Goal: Task Accomplishment & Management: Use online tool/utility

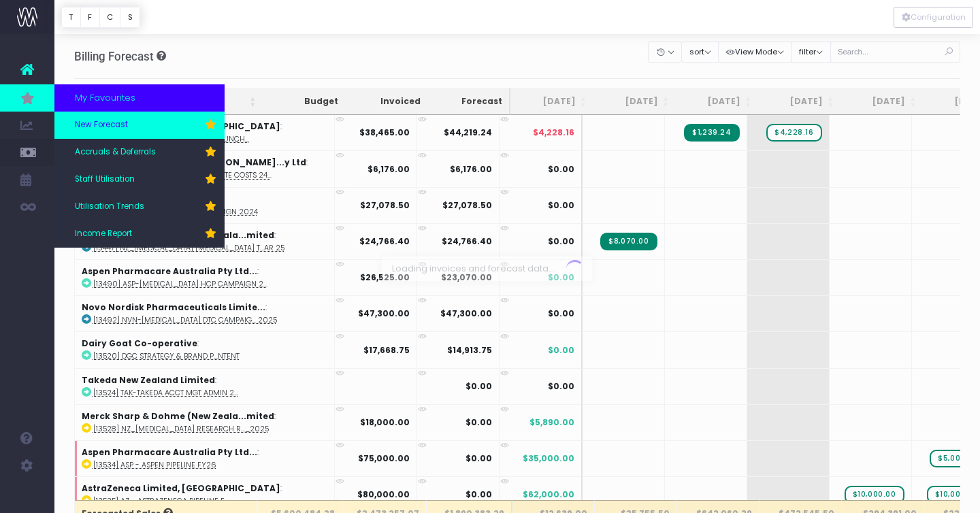
click at [109, 123] on span "New Forecast" at bounding box center [101, 125] width 53 height 12
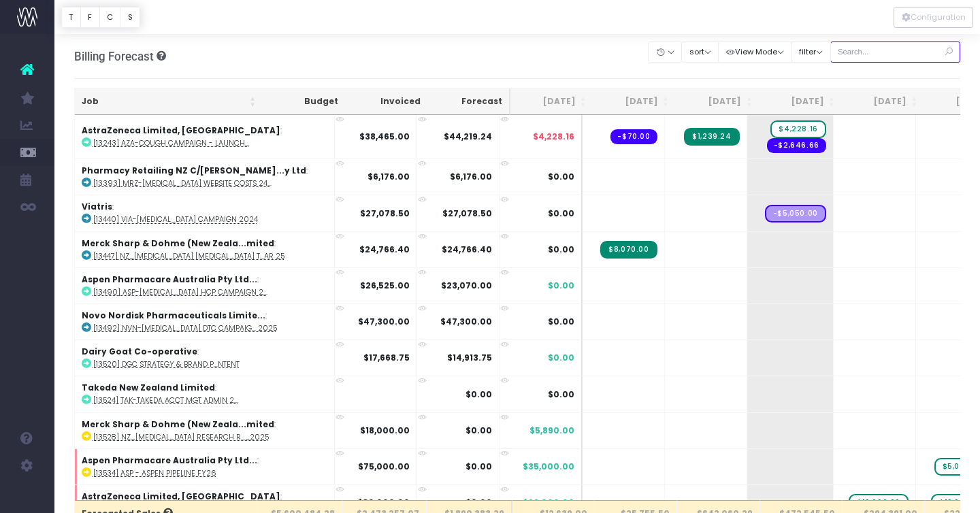
click at [881, 50] on input "text" at bounding box center [895, 52] width 131 height 21
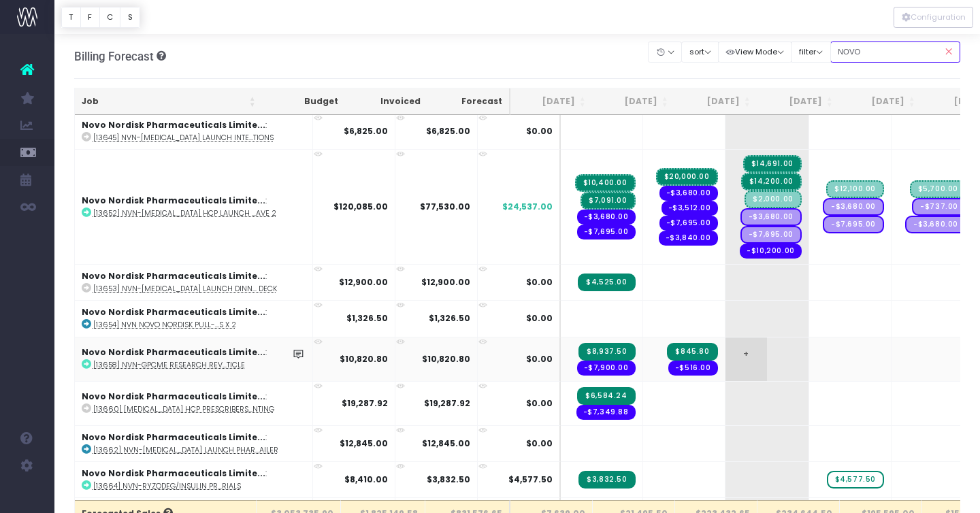
scroll to position [589, 0]
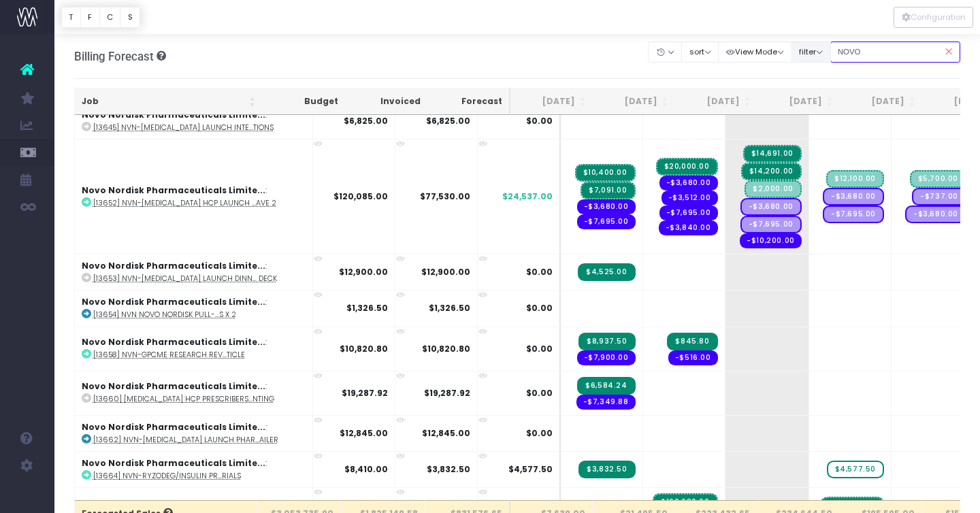
drag, startPoint x: 898, startPoint y: 46, endPoint x: 812, endPoint y: 46, distance: 86.4
click at [812, 46] on div "Clear Filters Hide Jul 2025 Aug 2025 Sep 2025 Oct 2025 Nov 2025 Dec 2025 Jan 20…" at bounding box center [805, 52] width 312 height 28
type input "O"
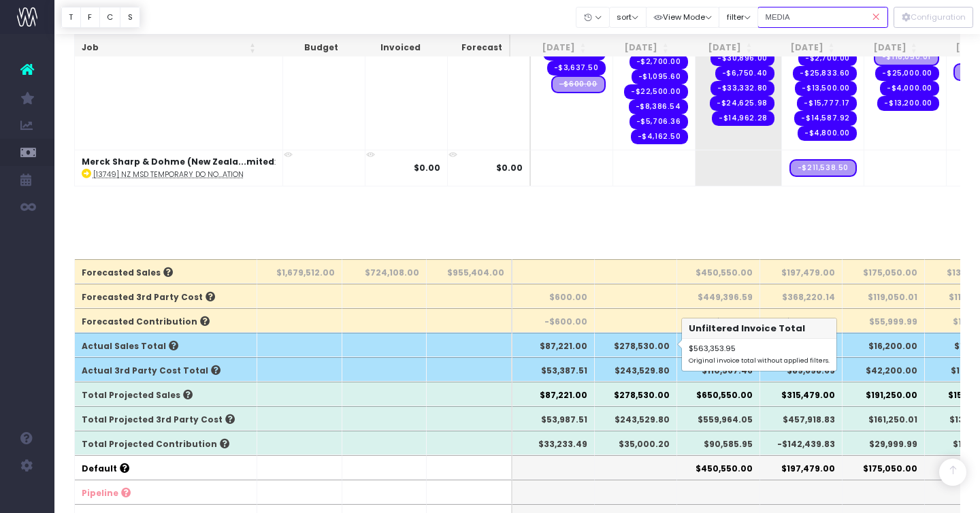
scroll to position [246, 0]
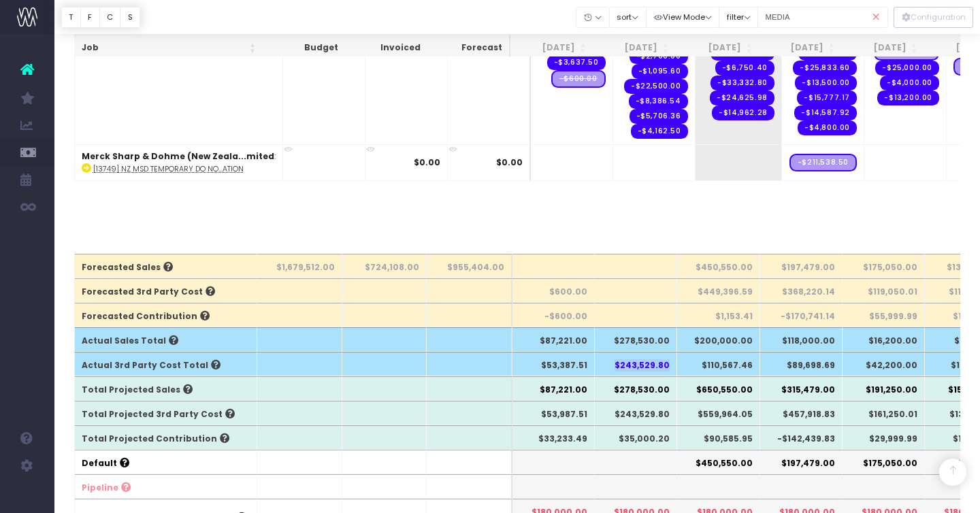
drag, startPoint x: 617, startPoint y: 362, endPoint x: 671, endPoint y: 365, distance: 53.8
click at [671, 365] on th "$243,529.80" at bounding box center [636, 364] width 82 height 25
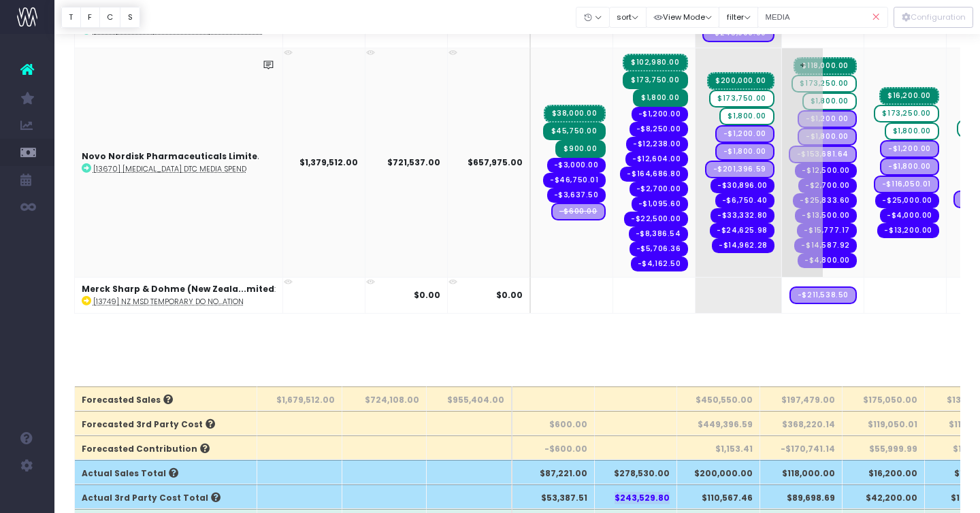
scroll to position [0, 0]
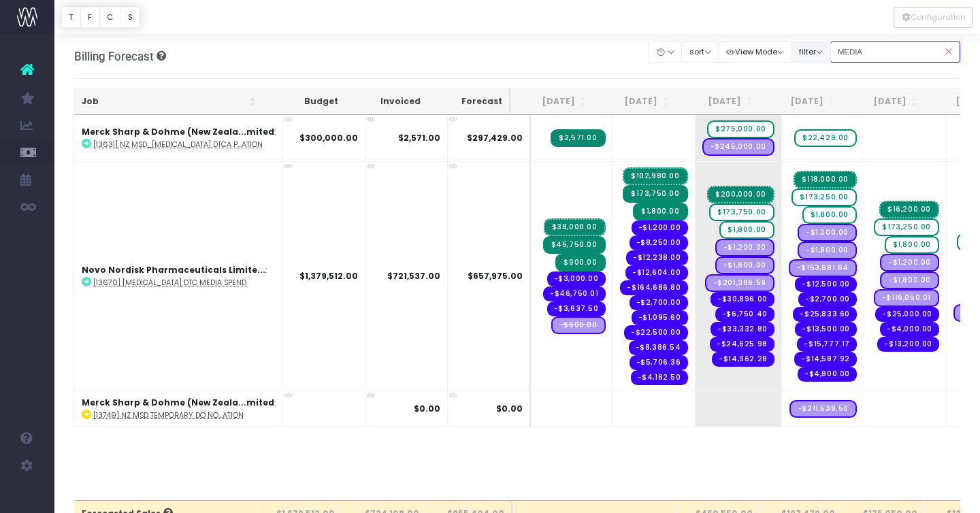
drag, startPoint x: 889, startPoint y: 51, endPoint x: 848, endPoint y: 51, distance: 40.8
click at [848, 51] on div "Clear Filters Hide Jul 2025 Aug 2025 Sep 2025 Oct 2025 Nov 2025 Dec 2025 Jan 20…" at bounding box center [805, 52] width 312 height 28
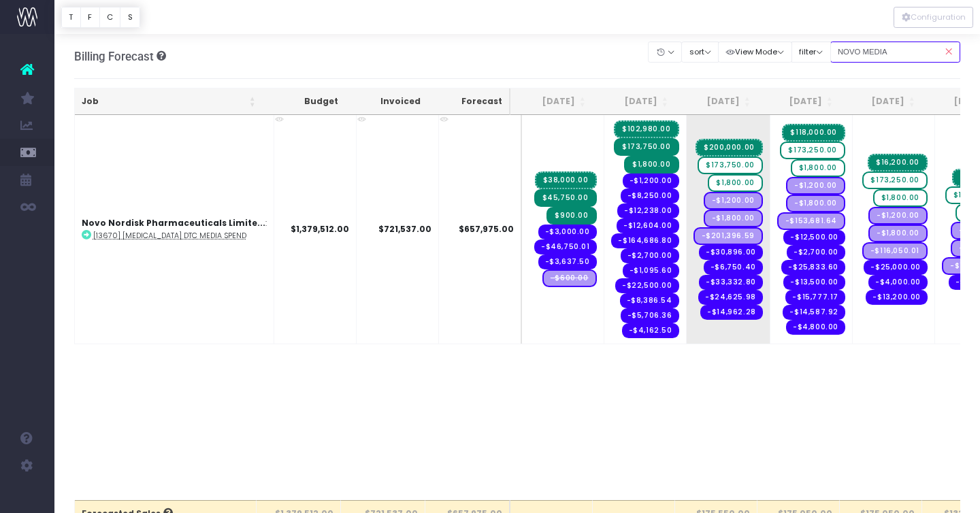
type input "NOVO MEDIA"
click at [949, 49] on icon at bounding box center [948, 52] width 24 height 28
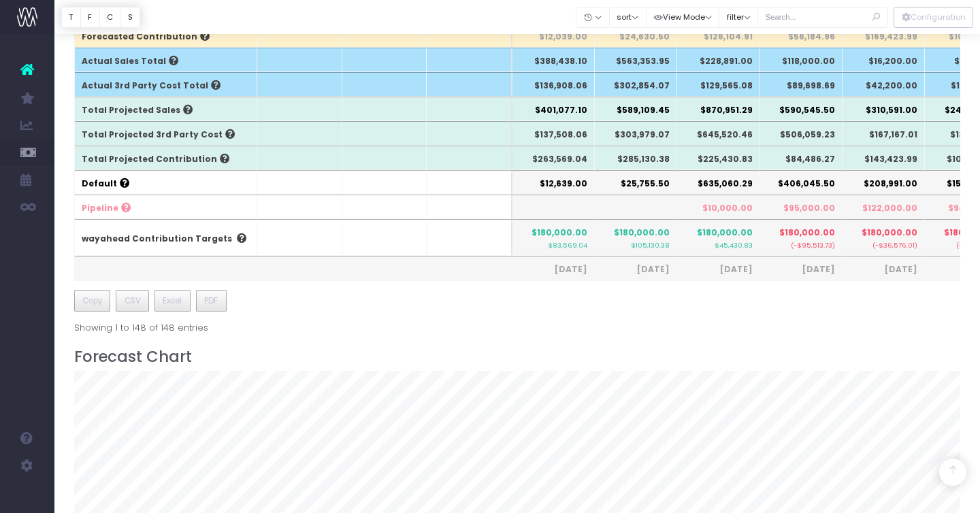
scroll to position [387, 0]
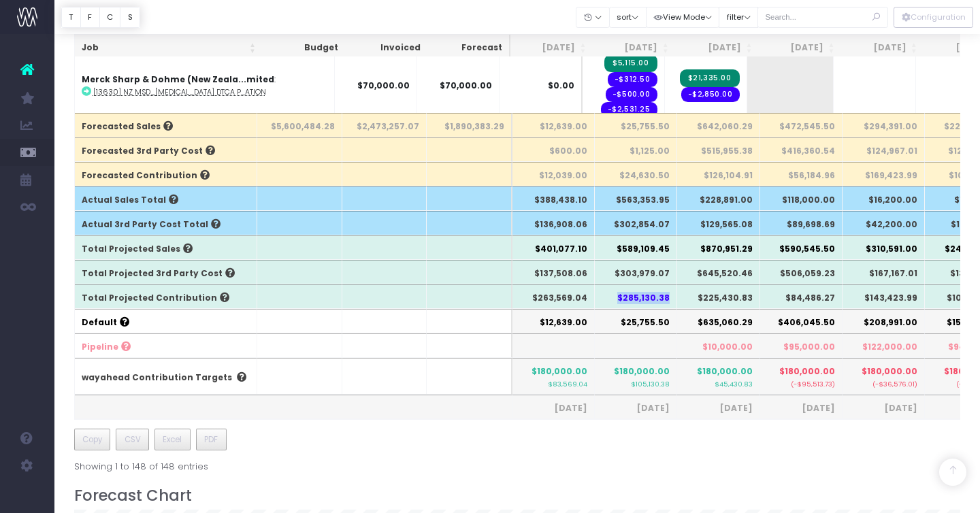
drag, startPoint x: 618, startPoint y: 297, endPoint x: 670, endPoint y: 300, distance: 51.8
click at [670, 300] on th "$285,130.38" at bounding box center [636, 296] width 82 height 25
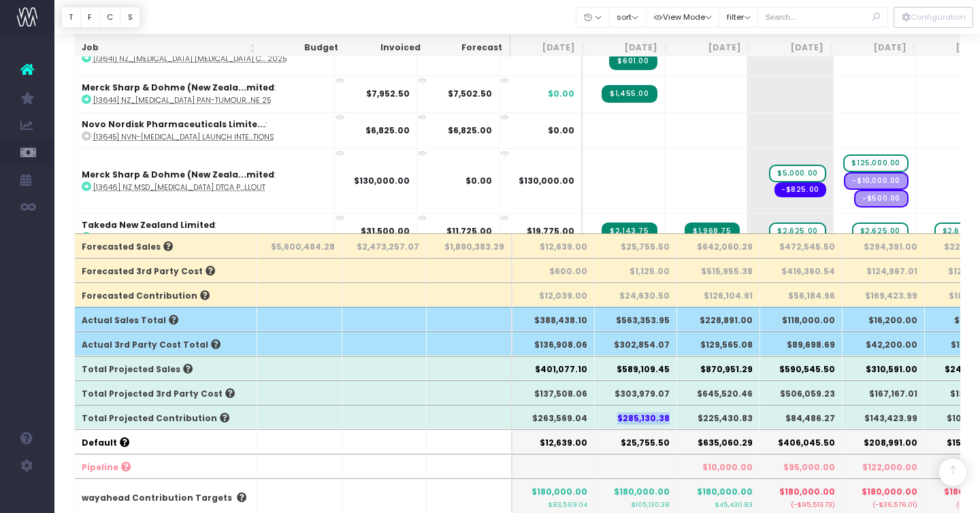
scroll to position [269, 0]
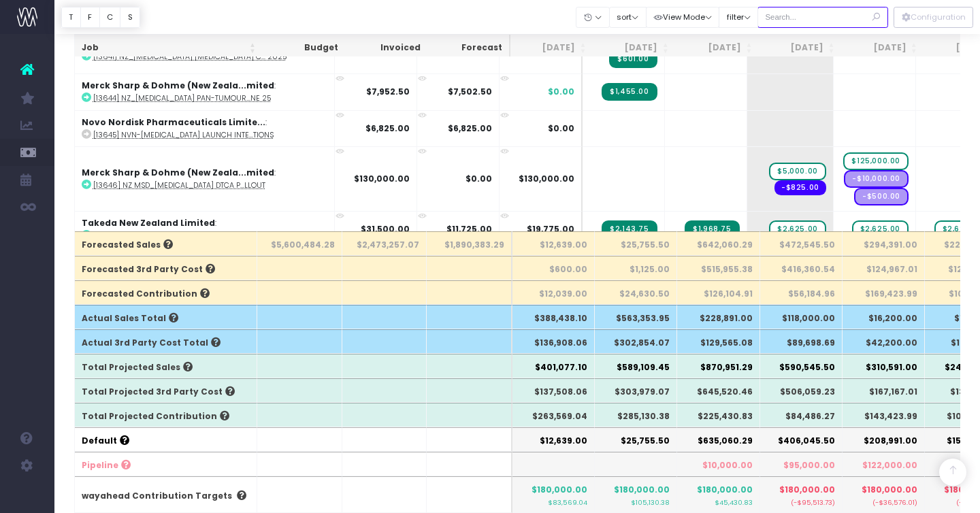
click at [804, 18] on input "text" at bounding box center [822, 17] width 131 height 21
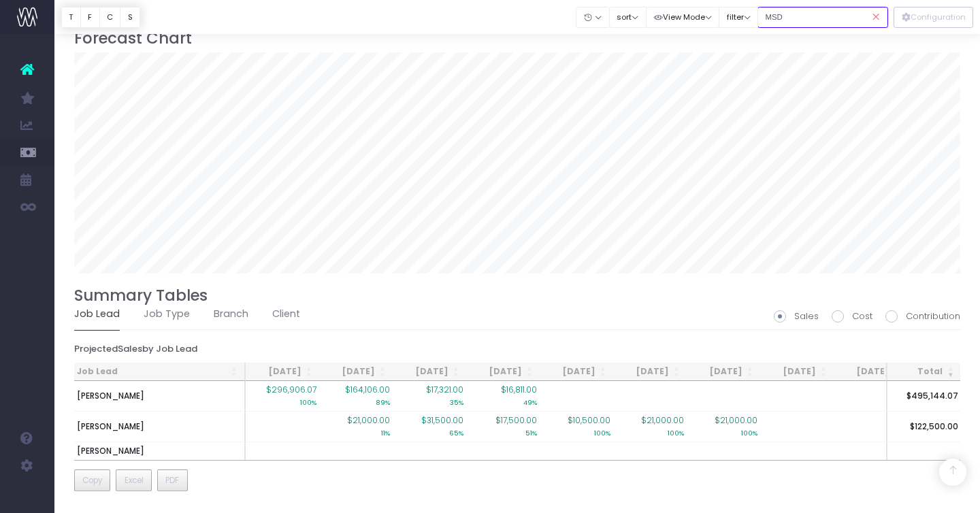
scroll to position [828, 0]
type input "M"
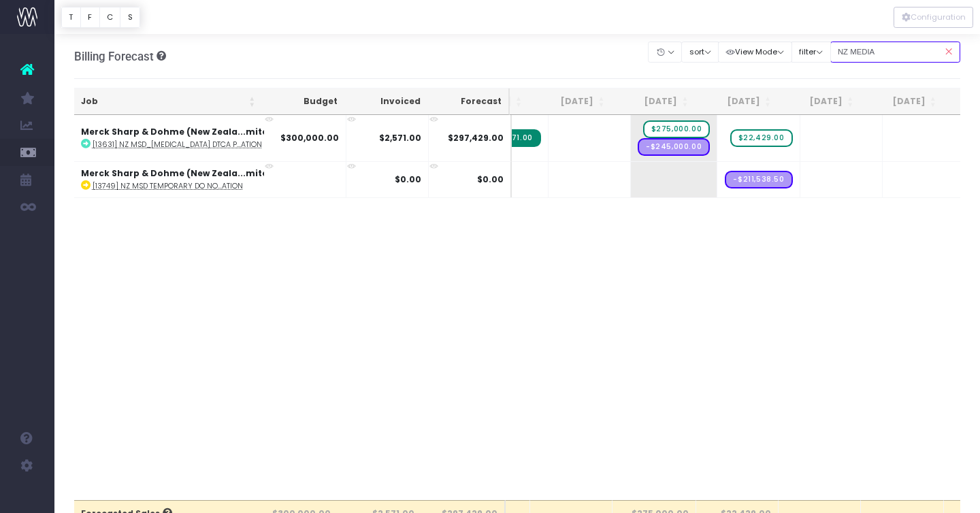
scroll to position [0, 89]
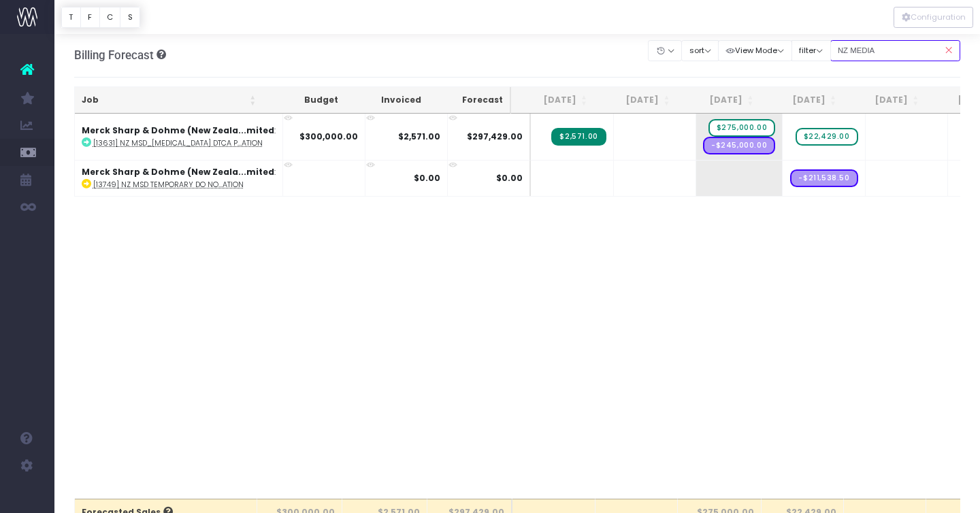
type input "NZ MEDIA"
